Goal: Task Accomplishment & Management: Manage account settings

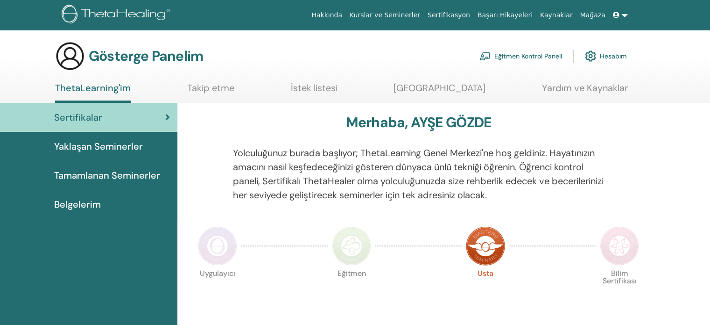
click at [544, 60] on link "Eğitmen Kontrol Paneli" at bounding box center [521, 56] width 83 height 21
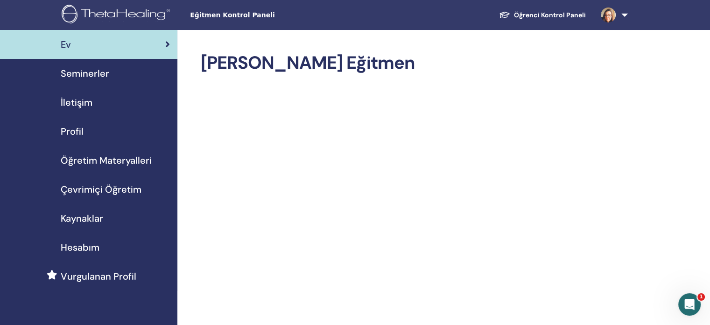
click at [83, 76] on font "Seminerler" at bounding box center [85, 73] width 49 height 12
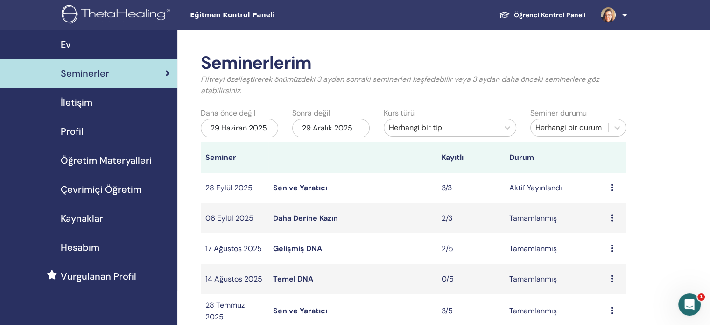
click at [611, 190] on icon at bounding box center [612, 187] width 3 height 7
click at [606, 224] on font "Katılımcılar" at bounding box center [606, 225] width 38 height 10
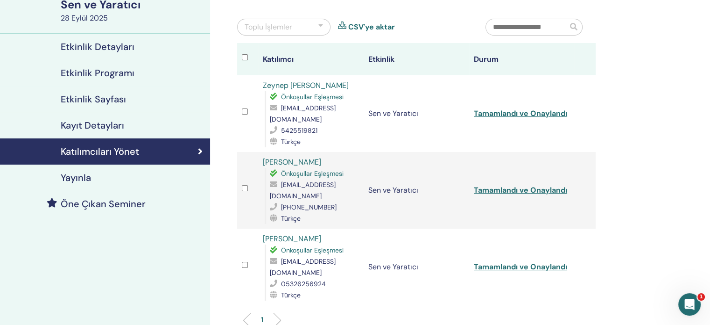
scroll to position [93, 0]
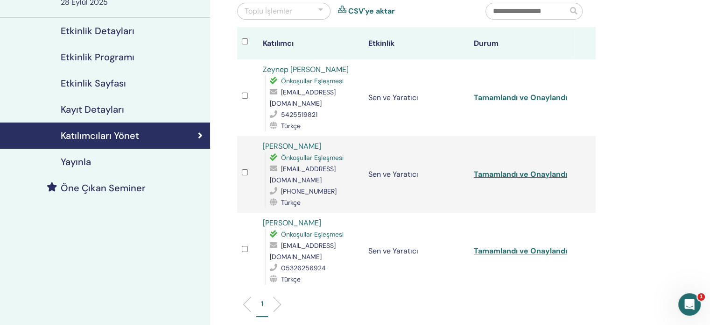
click at [517, 99] on font "Tamamlandı ve Onaylandı" at bounding box center [520, 97] width 93 height 10
